Goal: Task Accomplishment & Management: Complete application form

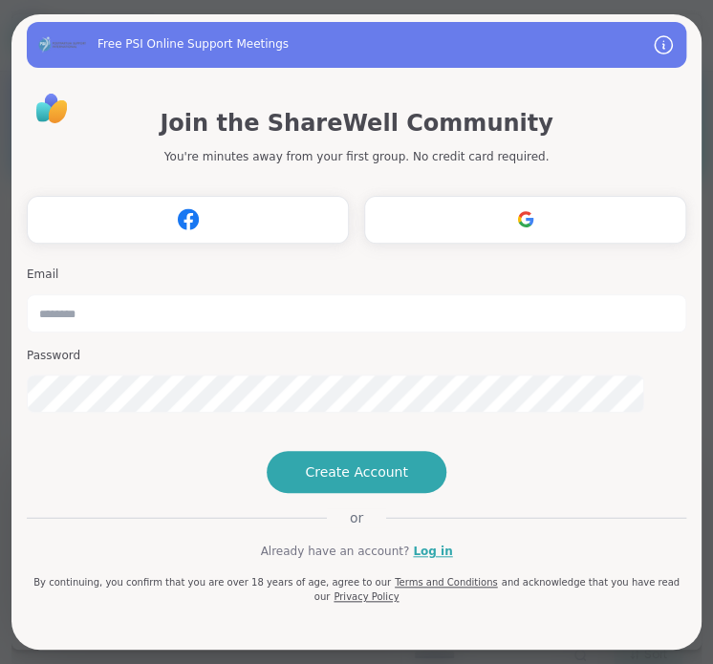
type input "**********"
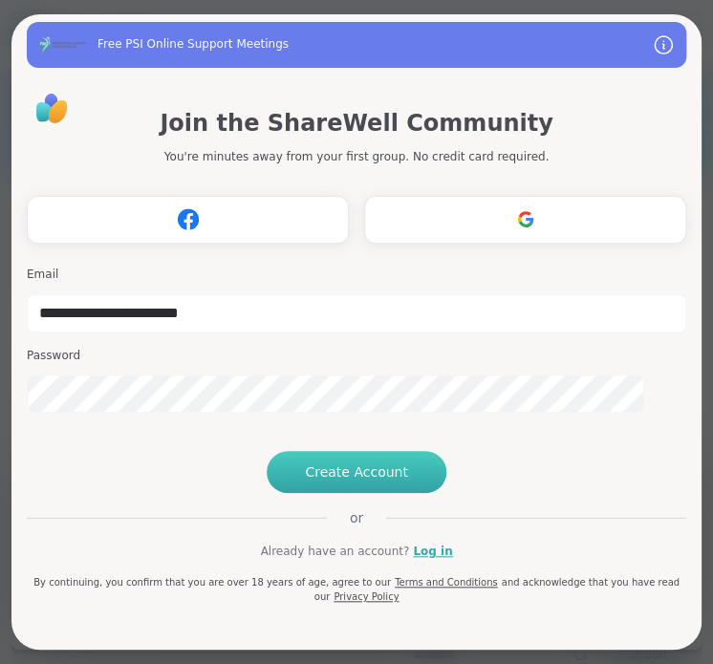
click at [346, 481] on span "Create Account" at bounding box center [356, 471] width 103 height 19
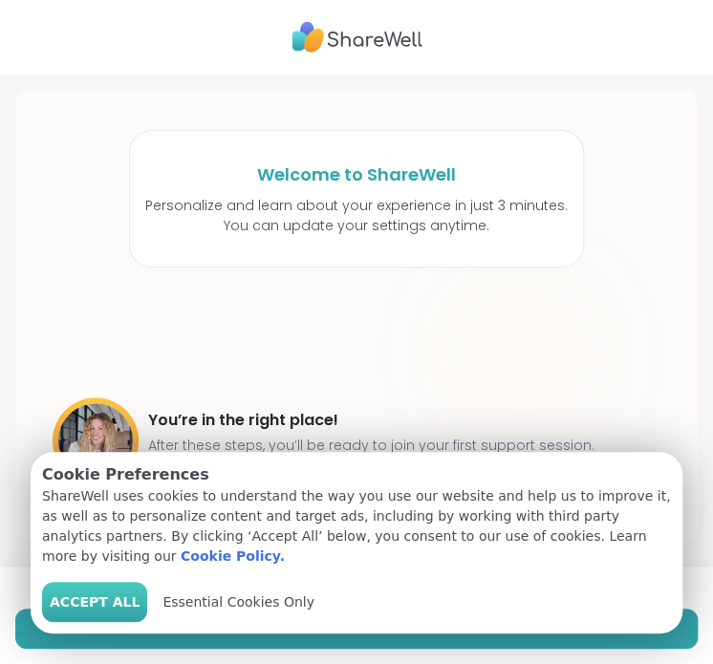
click at [102, 595] on span "Accept All" at bounding box center [95, 602] width 90 height 20
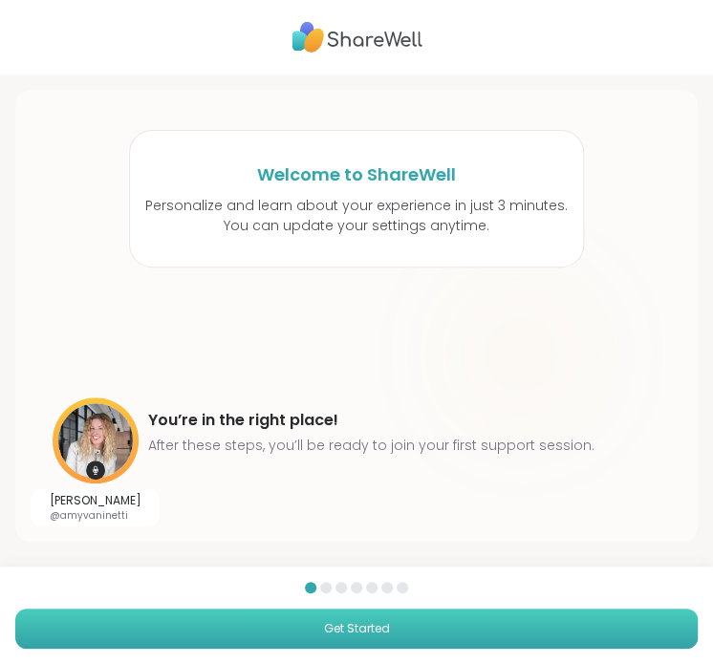
click at [398, 616] on button "Get Started" at bounding box center [356, 628] width 682 height 40
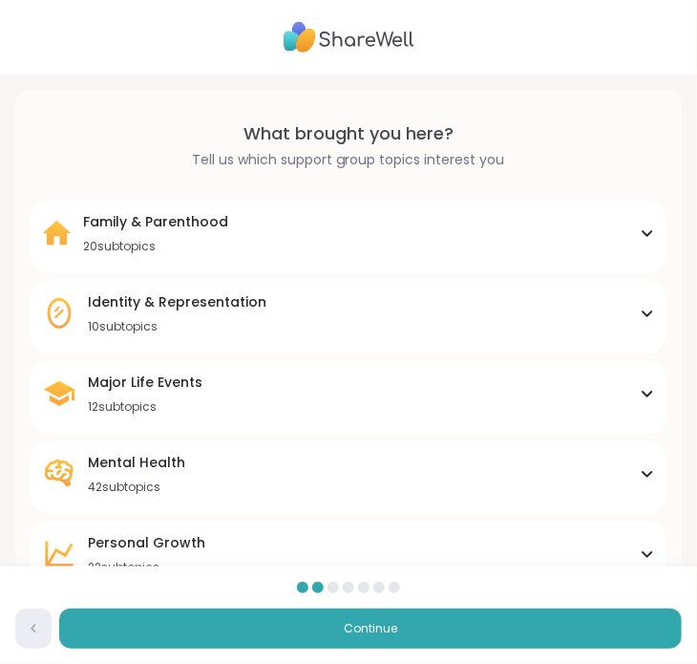
click at [366, 203] on div "Family & Parenthood 20 subtopics Adoption Adoption post-placement Attachment is…" at bounding box center [349, 237] width 636 height 73
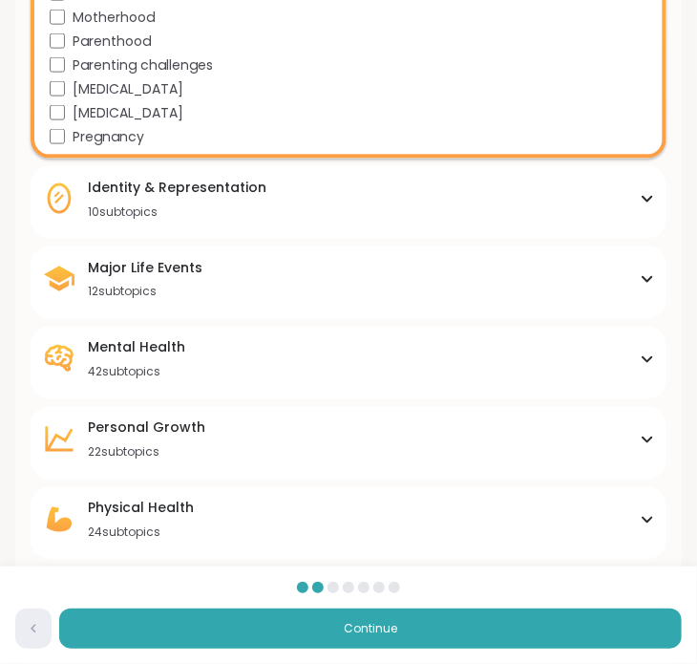
scroll to position [716, 0]
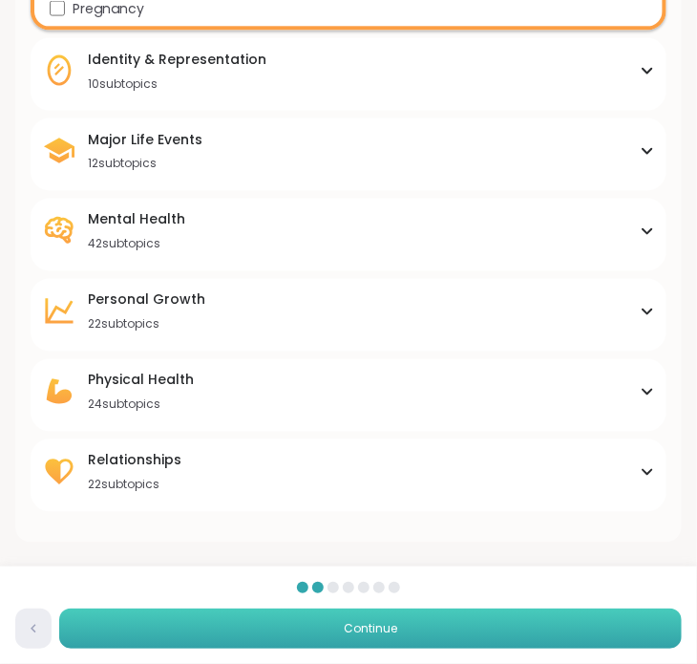
click at [391, 629] on span "Continue" at bounding box center [370, 628] width 53 height 17
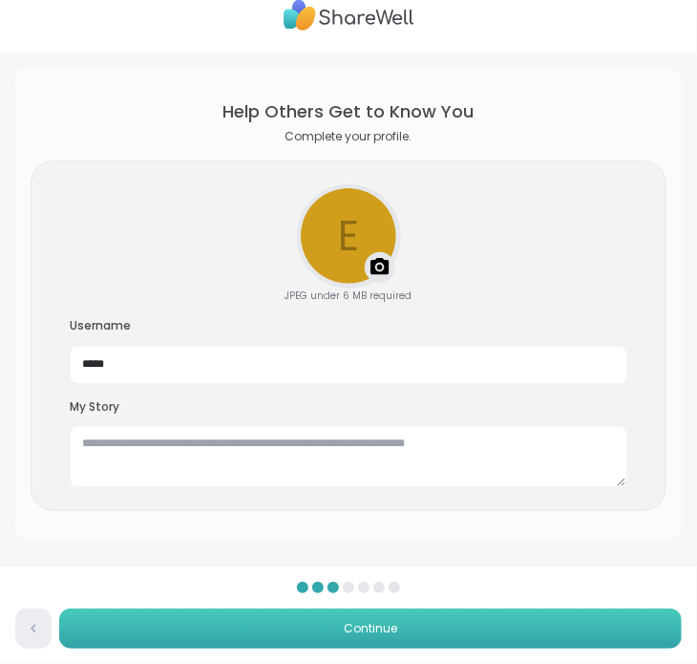
scroll to position [0, 0]
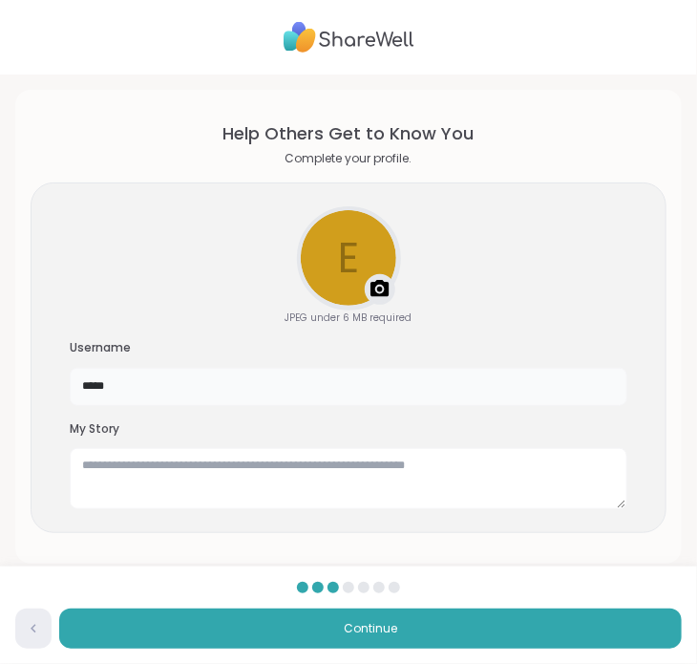
click at [284, 392] on input "*****" at bounding box center [349, 387] width 558 height 38
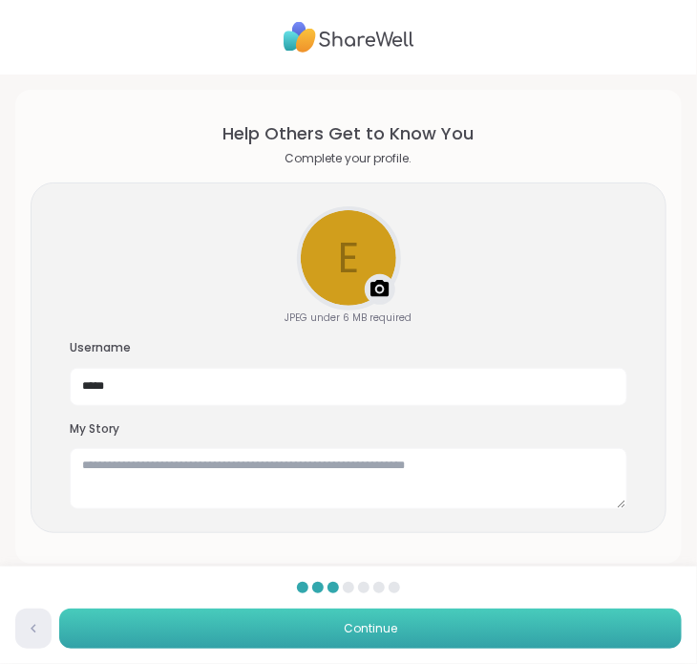
click at [463, 636] on button "Continue" at bounding box center [370, 628] width 623 height 40
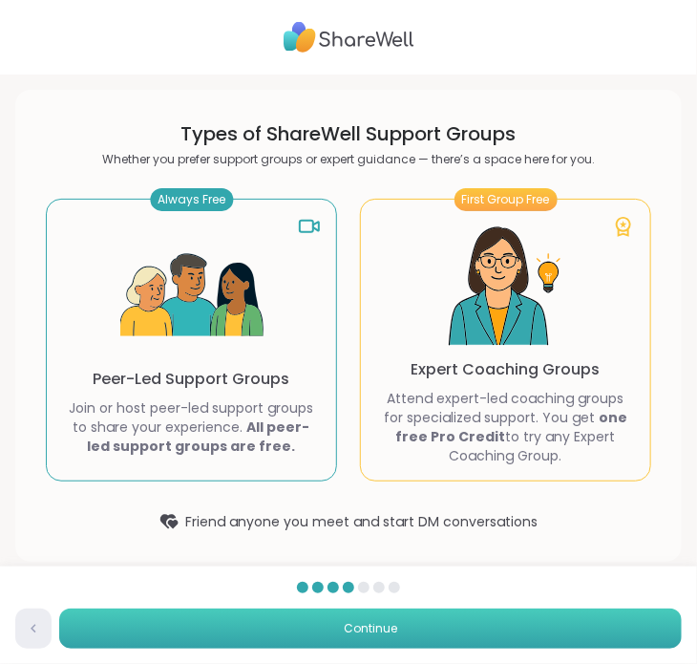
click at [338, 625] on button "Continue" at bounding box center [370, 628] width 623 height 40
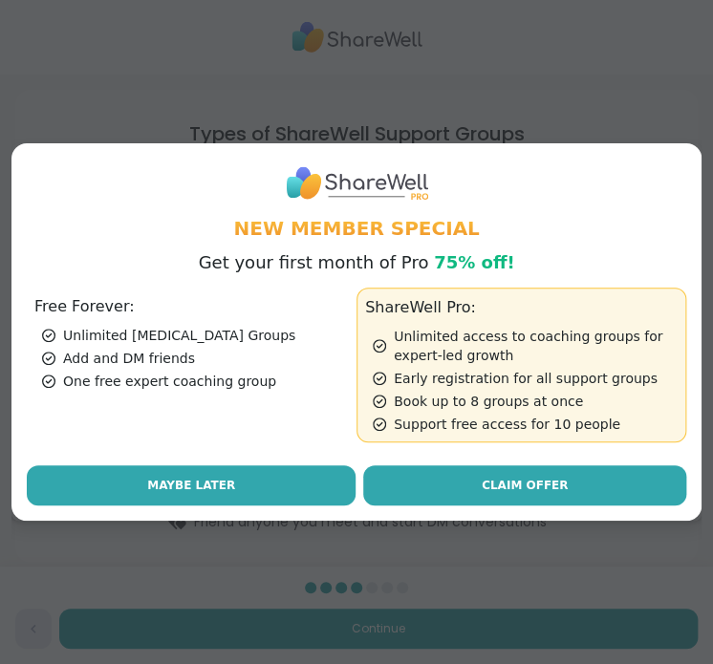
click at [277, 473] on button "Maybe Later" at bounding box center [191, 485] width 329 height 40
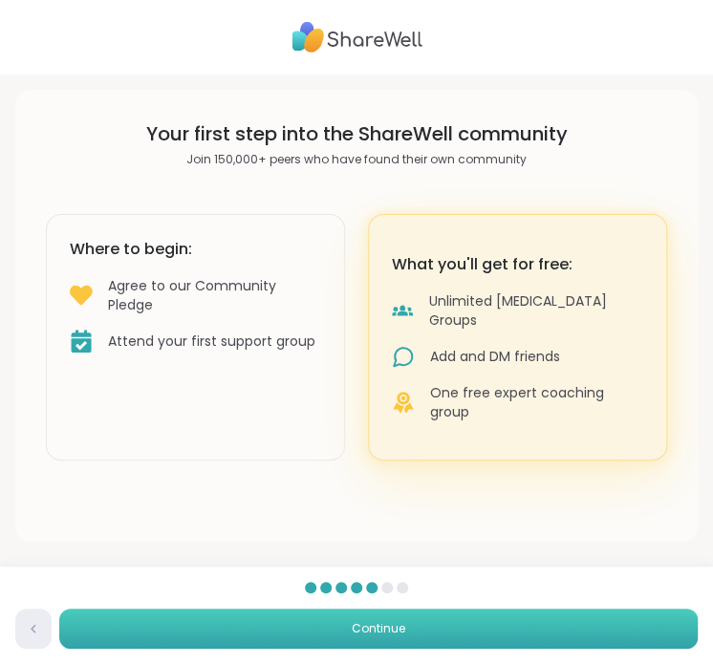
click at [407, 618] on button "Continue" at bounding box center [378, 628] width 638 height 40
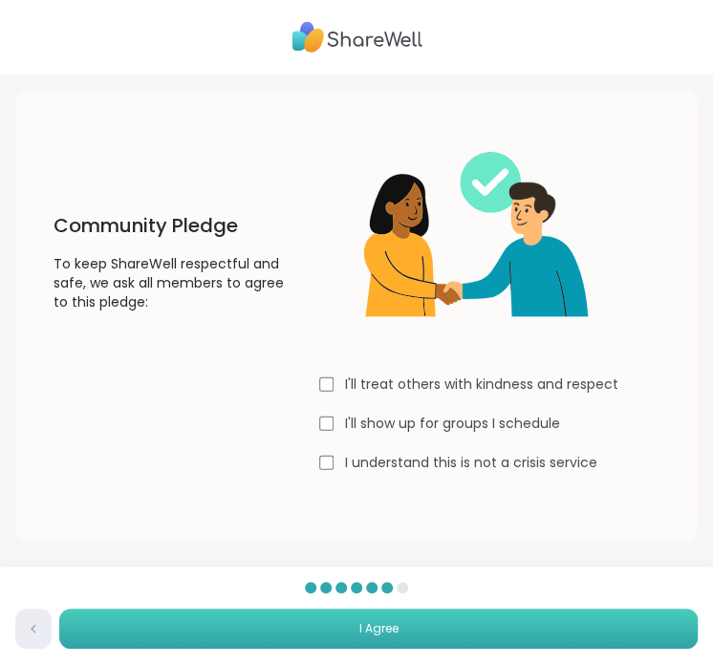
click at [383, 617] on button "I Agree" at bounding box center [378, 628] width 638 height 40
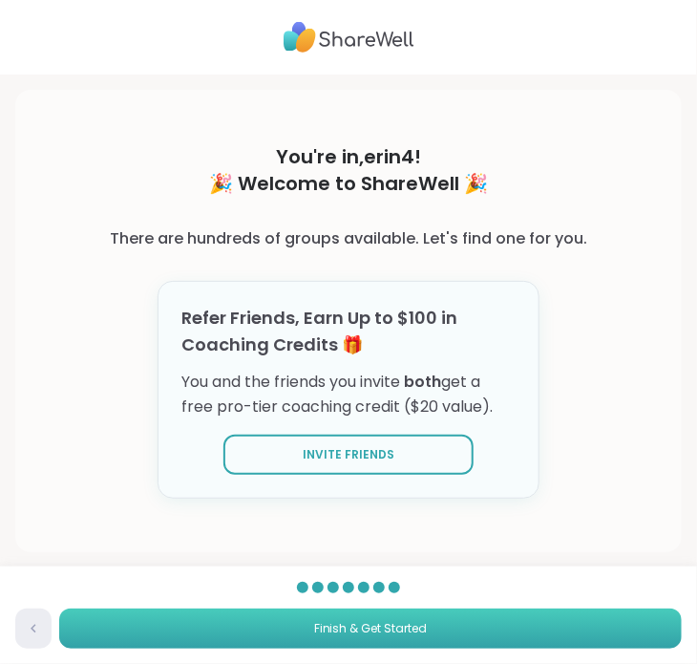
click at [383, 617] on button "Finish & Get Started" at bounding box center [370, 628] width 623 height 40
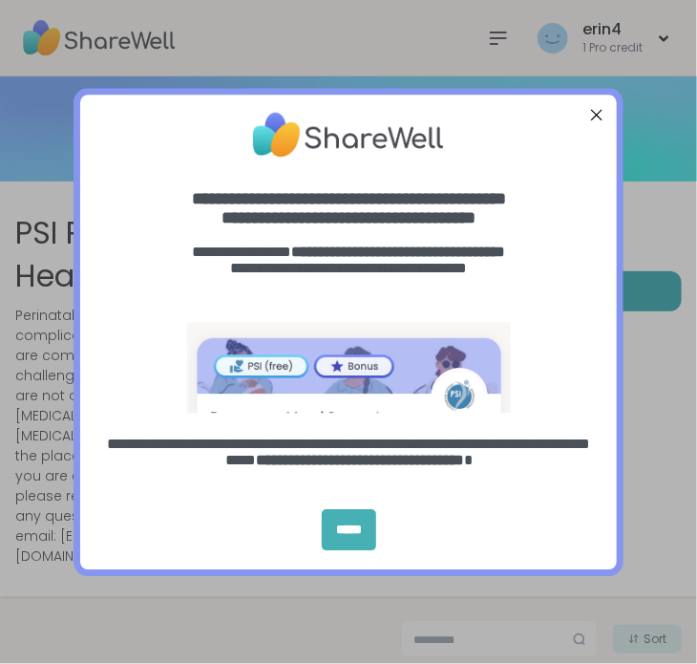
click at [375, 519] on div "*****" at bounding box center [349, 529] width 54 height 41
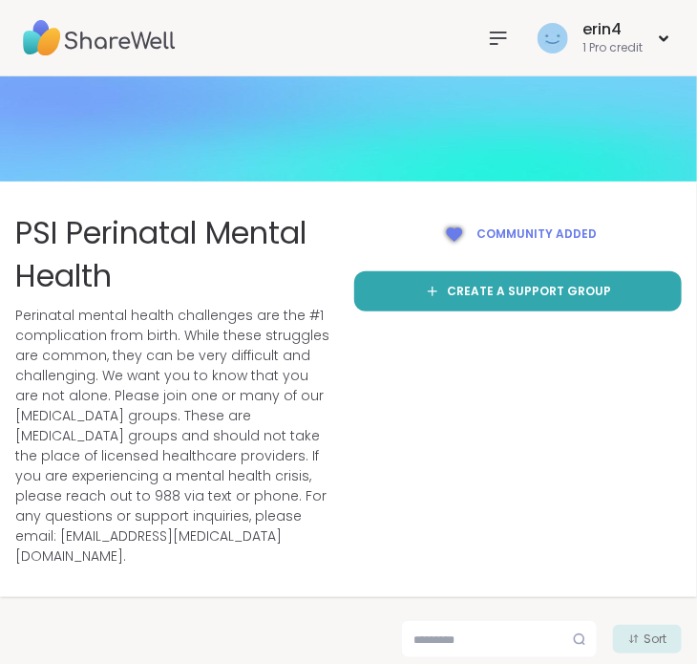
click at [506, 31] on icon at bounding box center [498, 38] width 23 height 23
click at [45, 382] on span "Perinatal mental health challenges are the #1 complication from birth. While th…" at bounding box center [173, 436] width 316 height 261
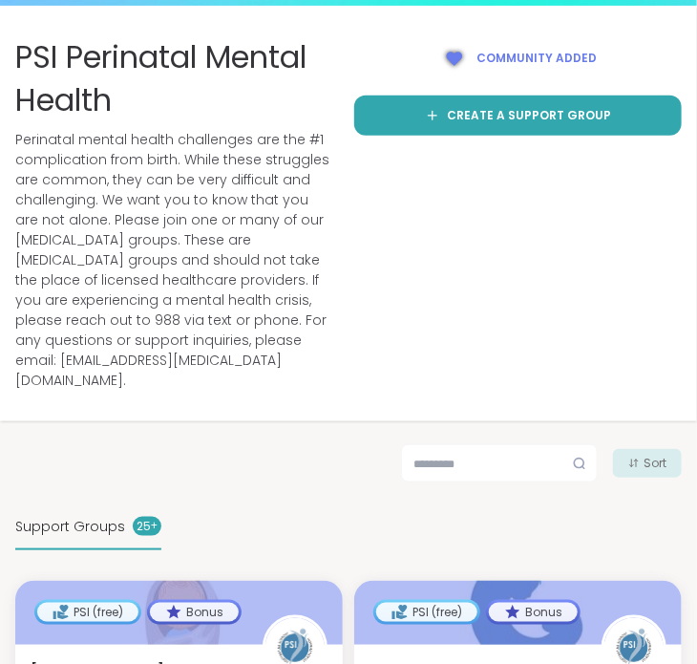
scroll to position [178, 0]
